Goal: Information Seeking & Learning: Learn about a topic

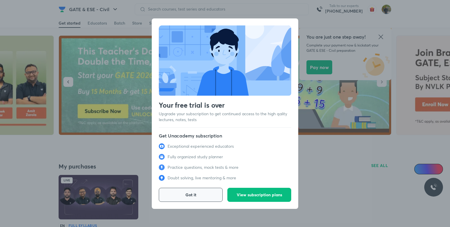
click at [198, 195] on button "Got it" at bounding box center [191, 195] width 64 height 14
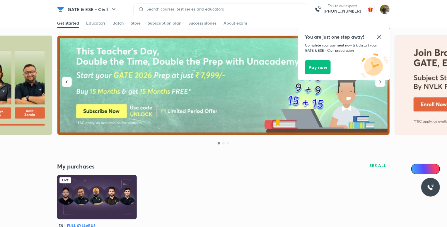
click at [380, 40] on icon at bounding box center [378, 36] width 7 height 7
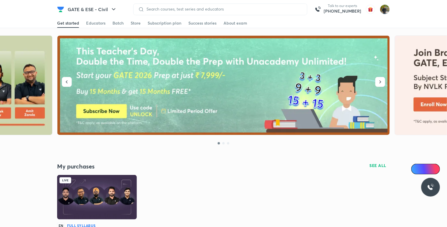
scroll to position [117, 0]
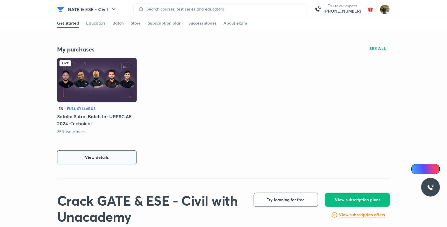
click at [109, 157] on button "View details" at bounding box center [97, 157] width 80 height 14
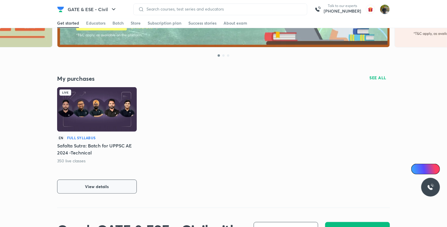
scroll to position [117, 0]
